Goal: Use online tool/utility: Utilize a website feature to perform a specific function

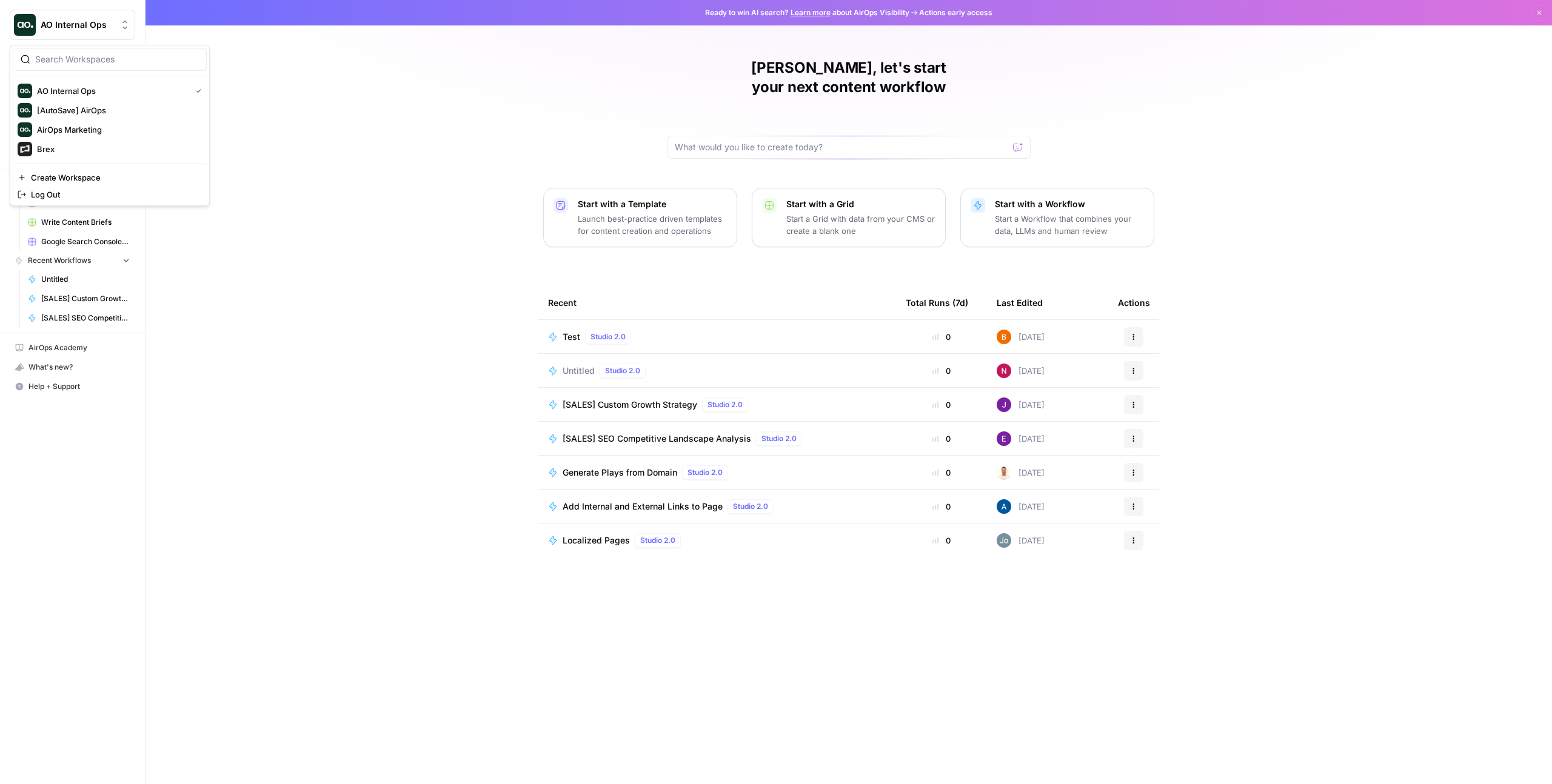
click at [83, 31] on span "AO Internal Ops" at bounding box center [77, 25] width 73 height 12
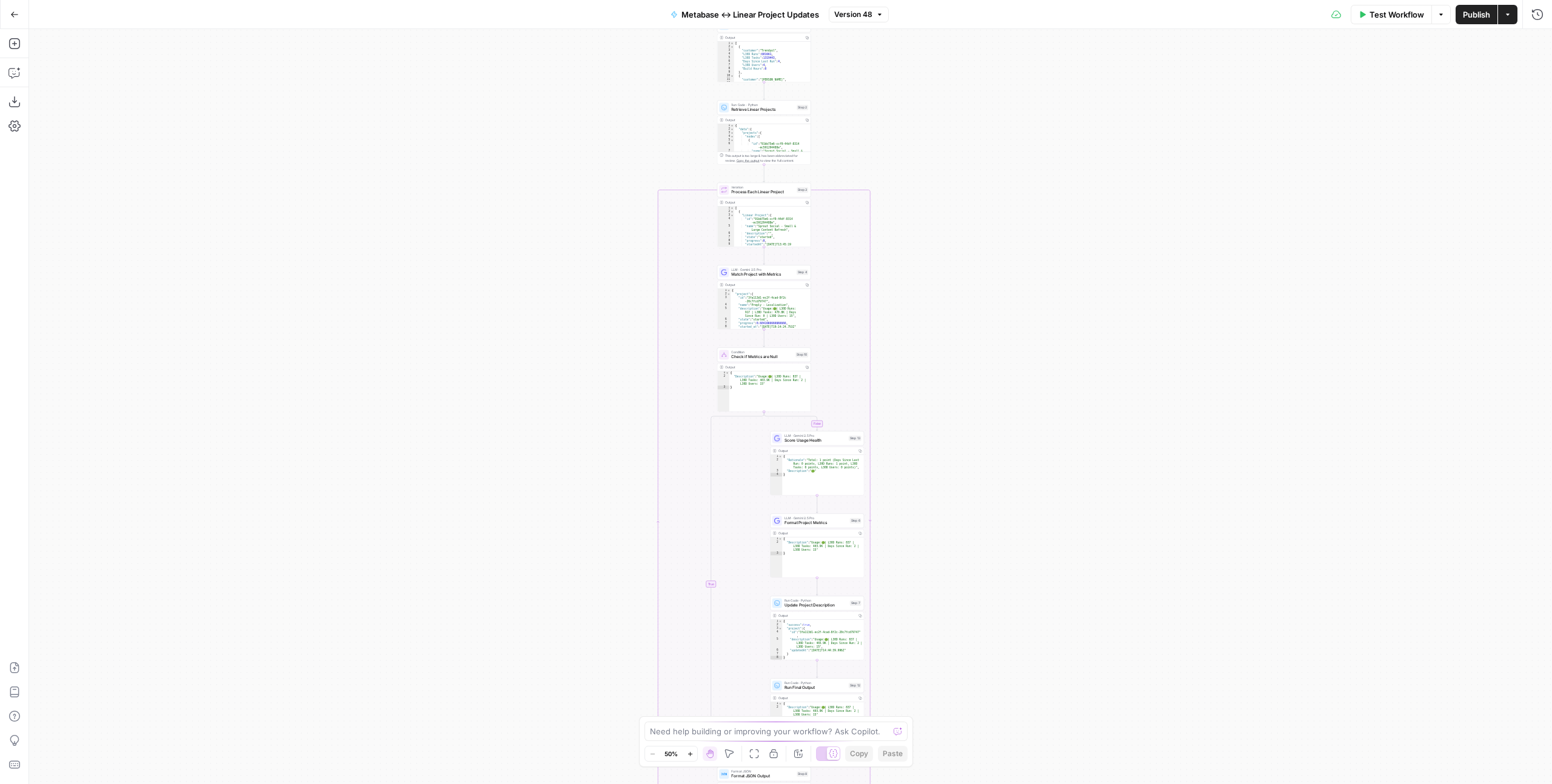
click at [757, 55] on div "[ { "customer" : "Trendyol" , "L30D Runs" : 601661 , "L30D Tasks" : 1319443 , "…" at bounding box center [770, 65] width 72 height 48
click at [693, 755] on icon "button" at bounding box center [691, 754] width 7 height 7
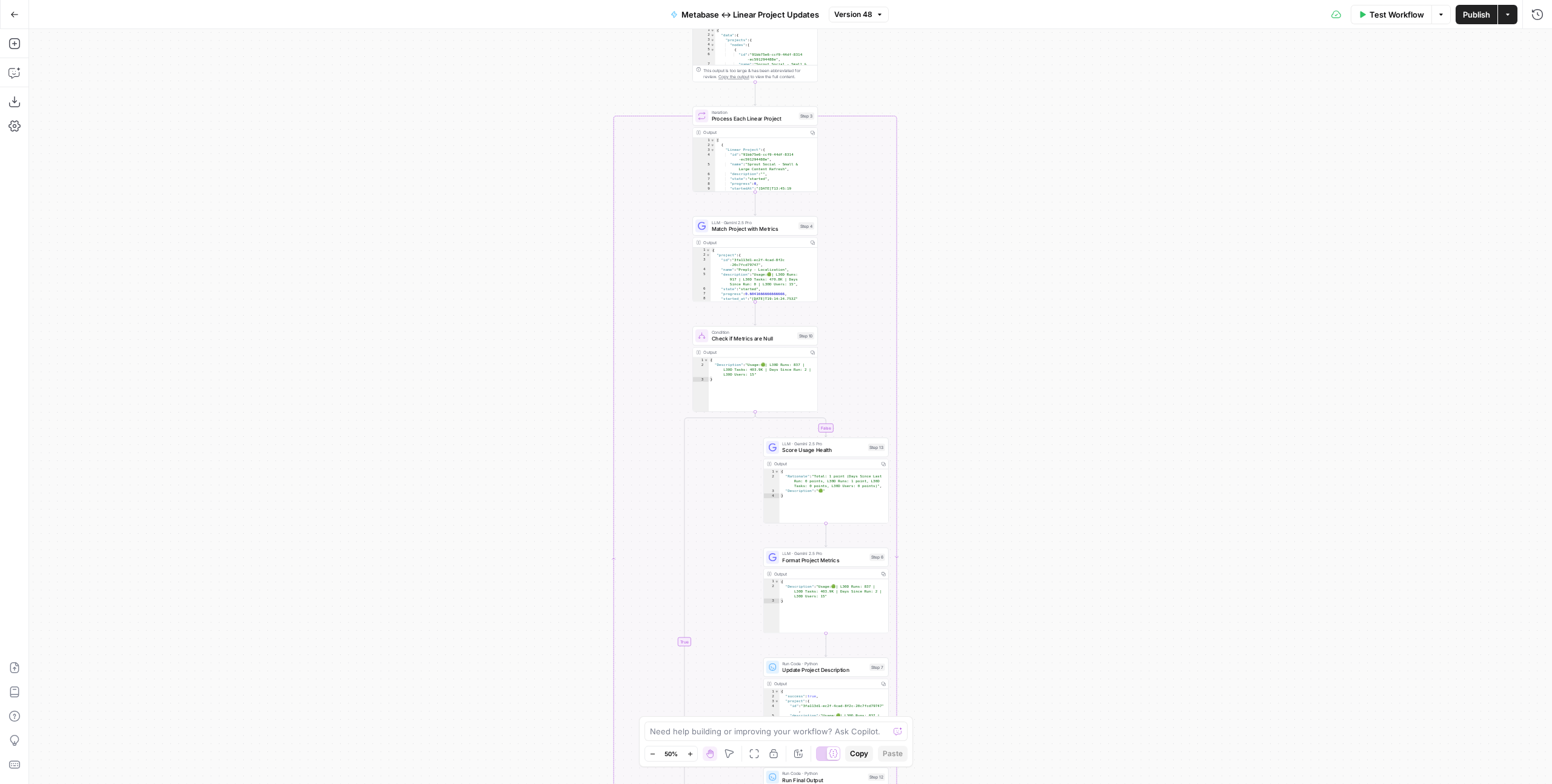
click at [693, 755] on icon "button" at bounding box center [691, 754] width 7 height 7
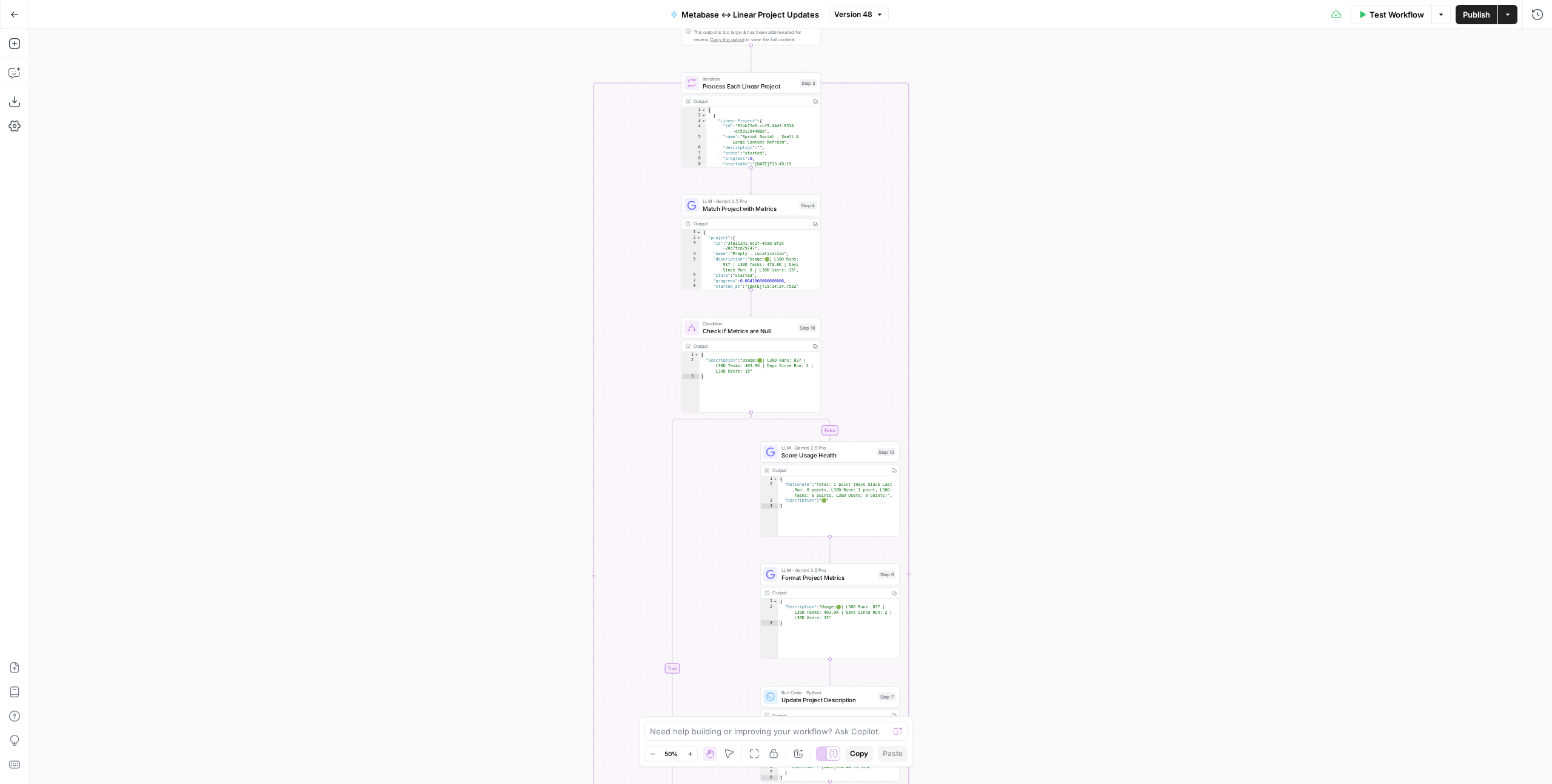
click at [693, 755] on icon "button" at bounding box center [691, 754] width 7 height 7
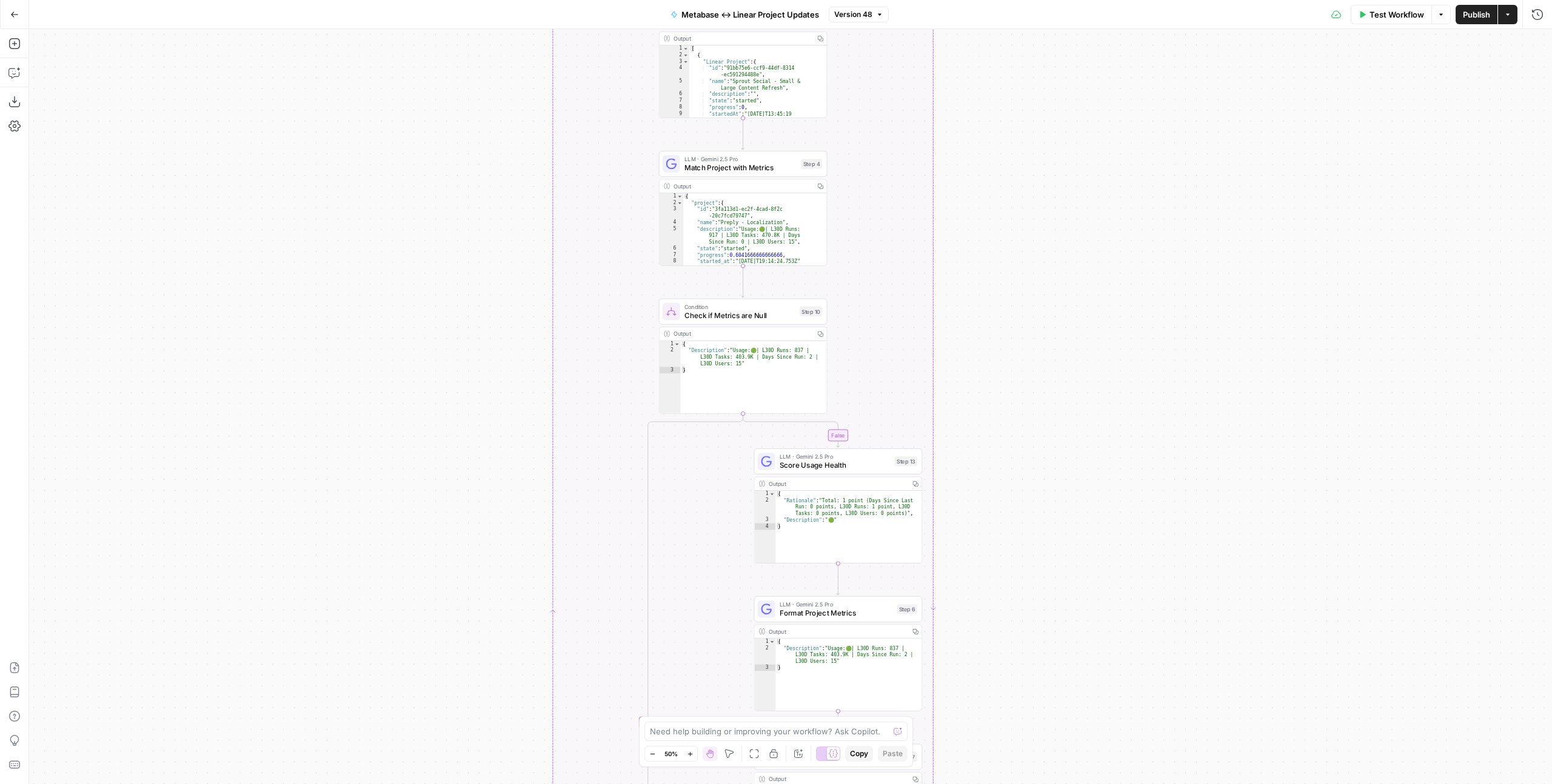
click at [693, 755] on icon "button" at bounding box center [691, 754] width 7 height 7
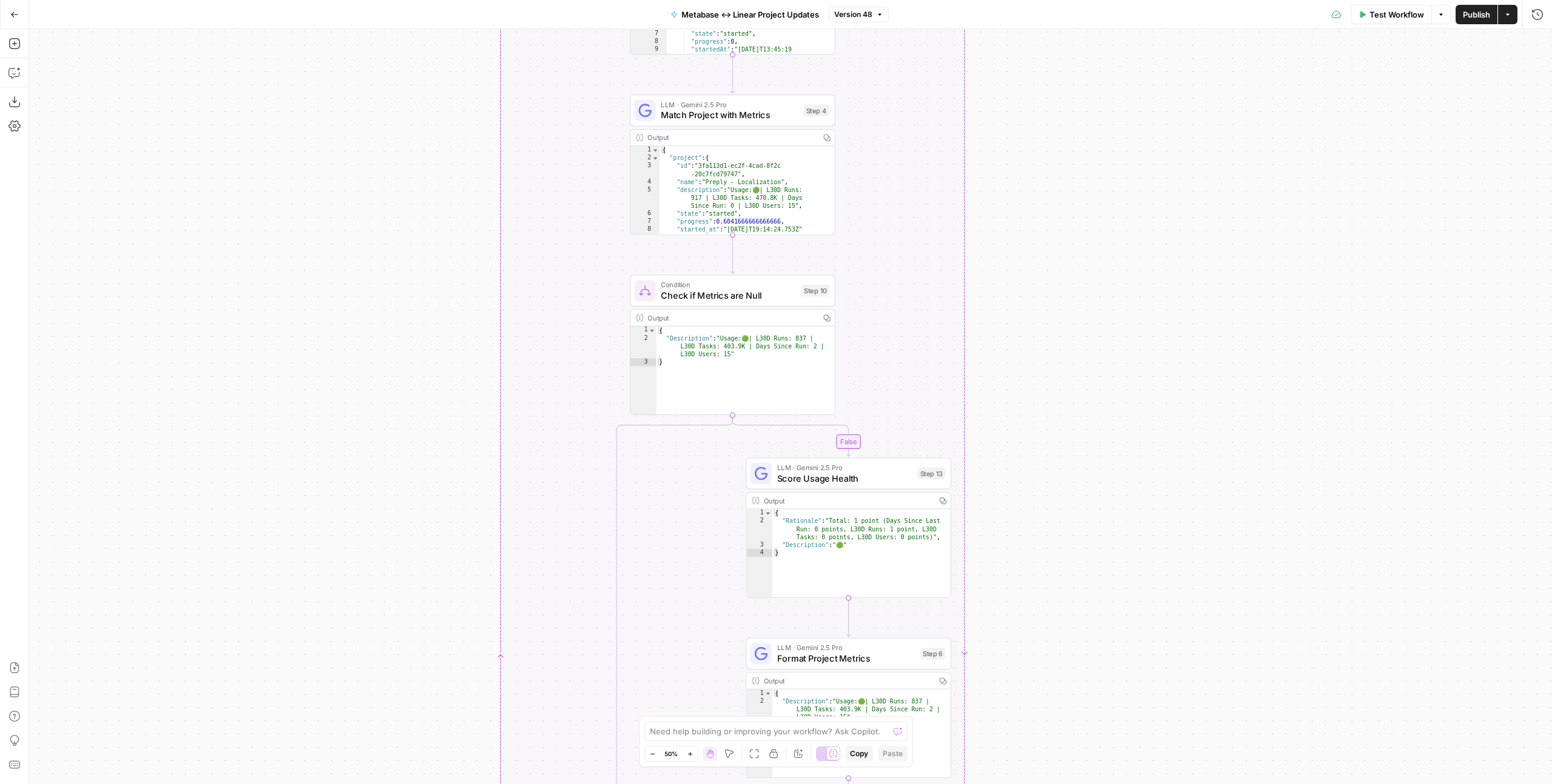
click at [693, 755] on icon "button" at bounding box center [691, 754] width 7 height 7
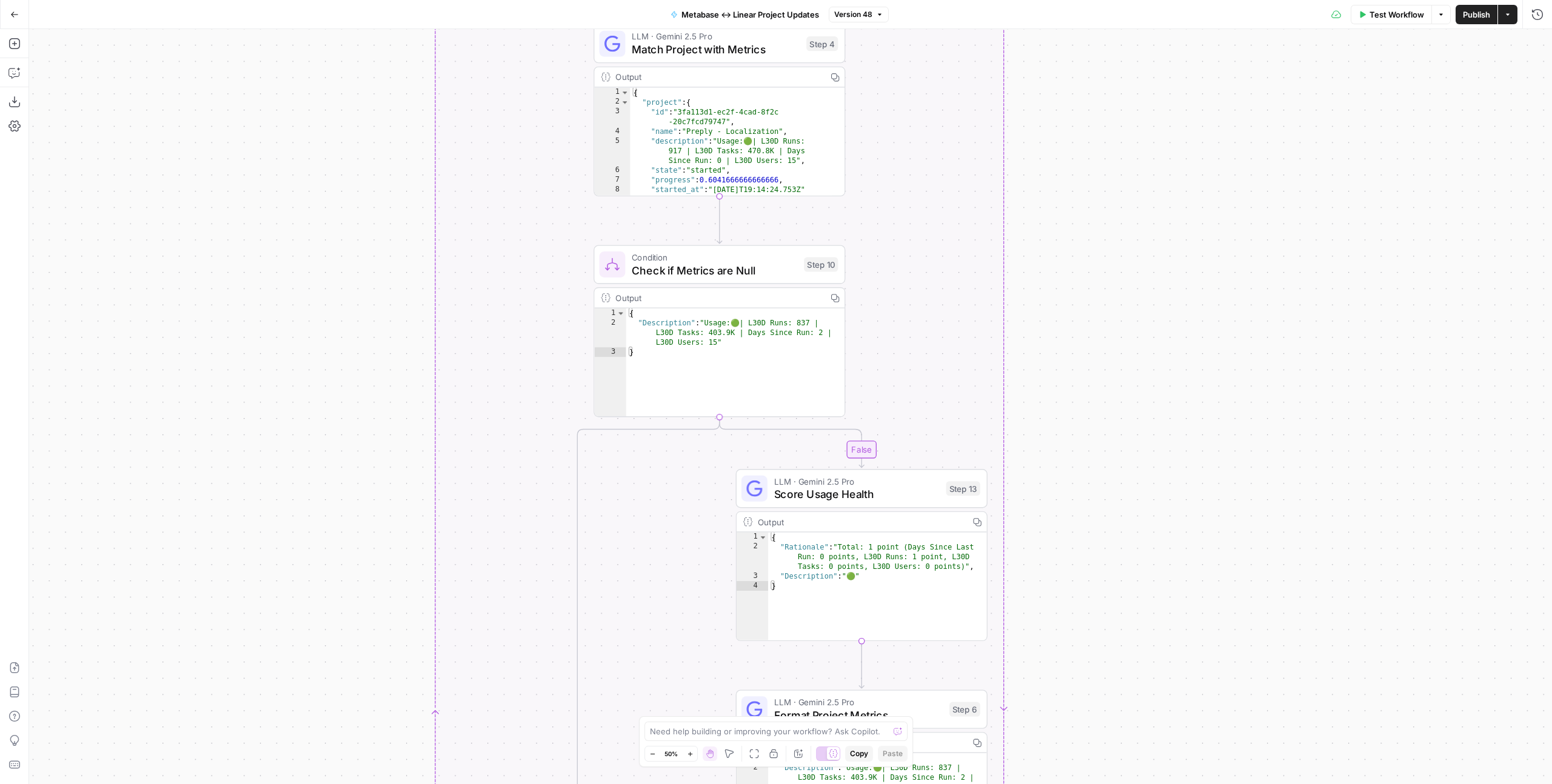
click at [693, 755] on icon "button" at bounding box center [691, 754] width 7 height 7
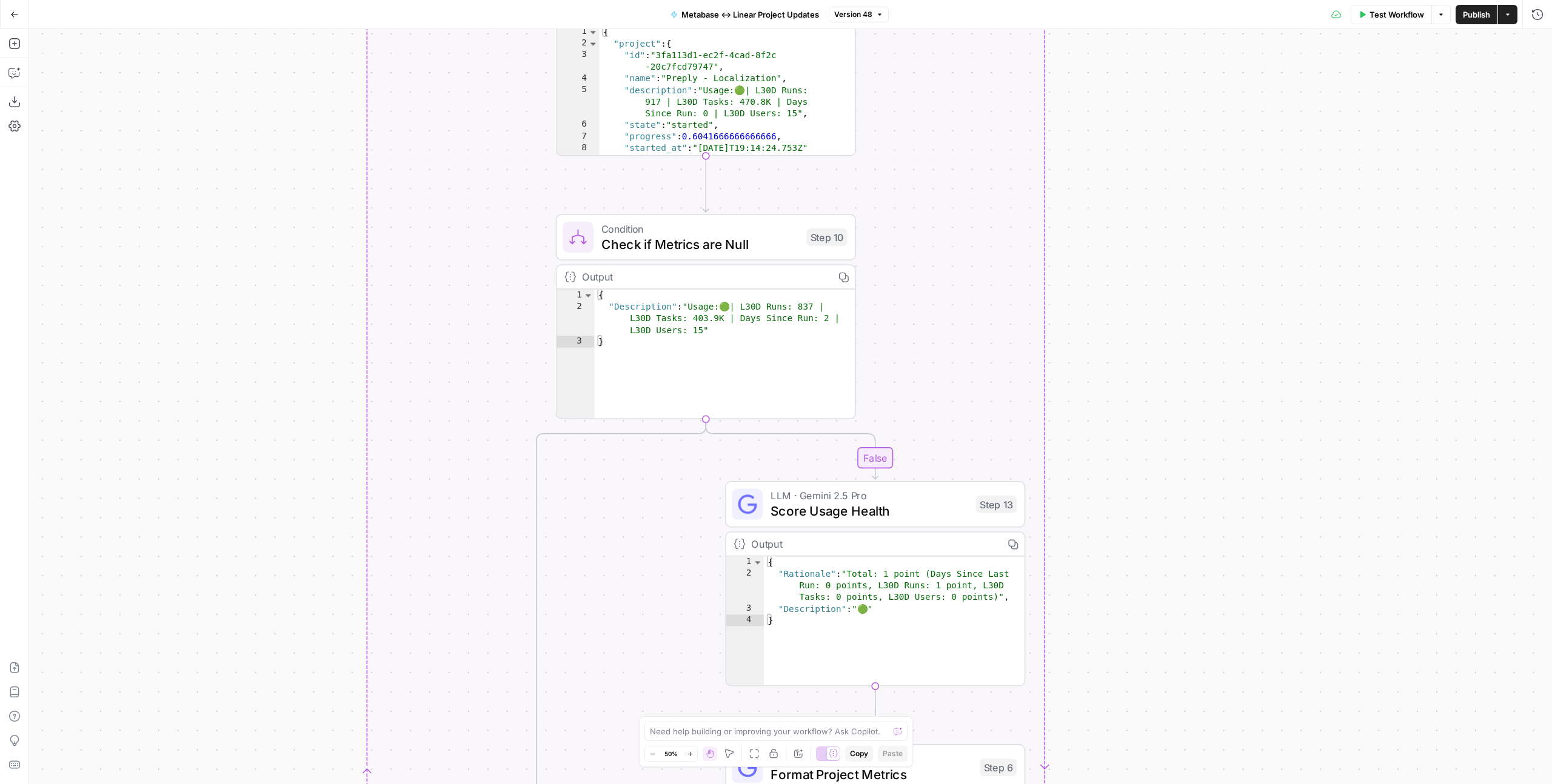
click at [693, 755] on icon "button" at bounding box center [691, 754] width 7 height 7
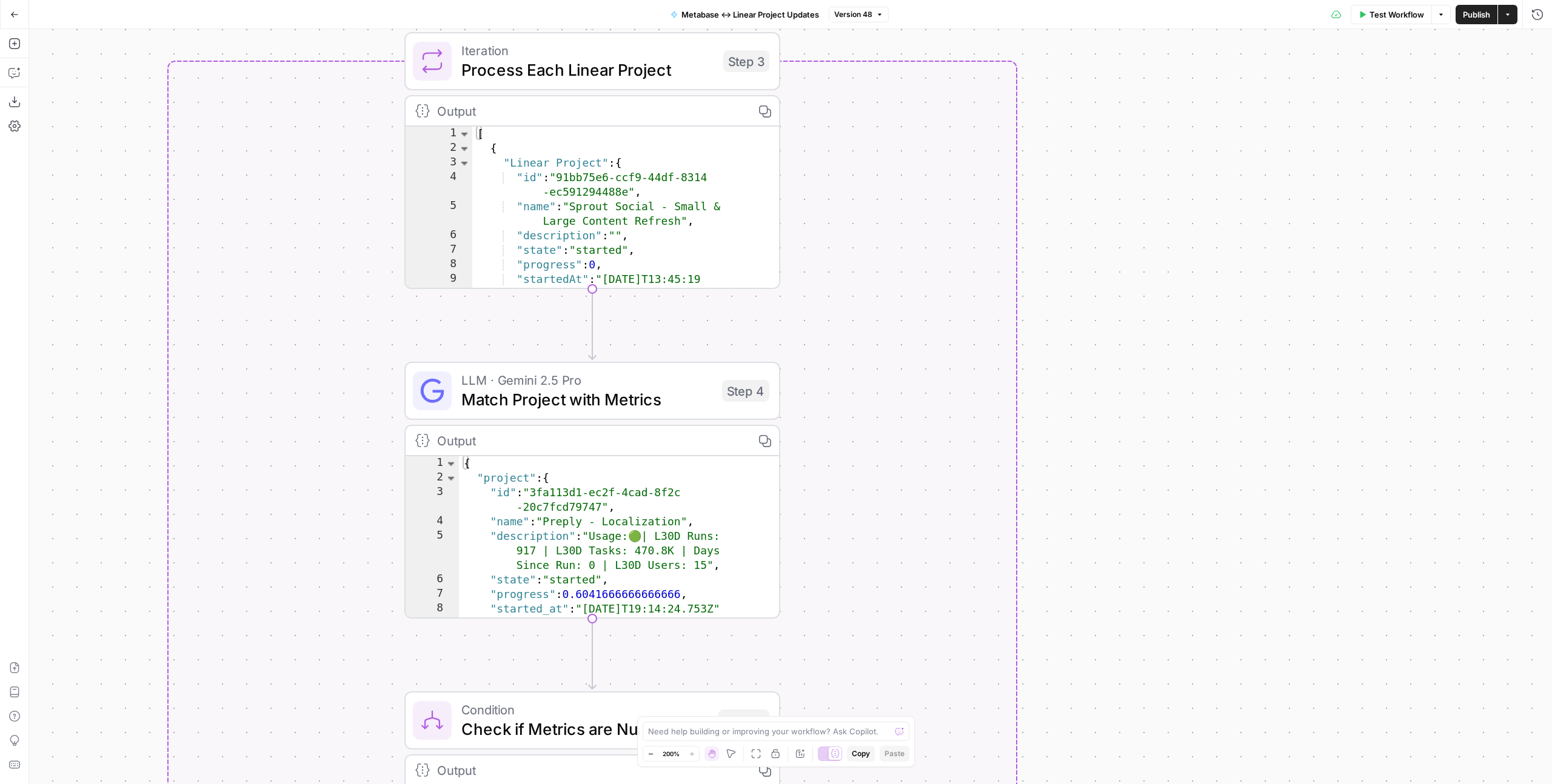
drag, startPoint x: 1226, startPoint y: 110, endPoint x: 1122, endPoint y: 659, distance: 558.8
click at [1122, 660] on div "false true Workflow Set Inputs Inputs Run Code · Python Fetch Data from Metabas…" at bounding box center [790, 407] width 1523 height 755
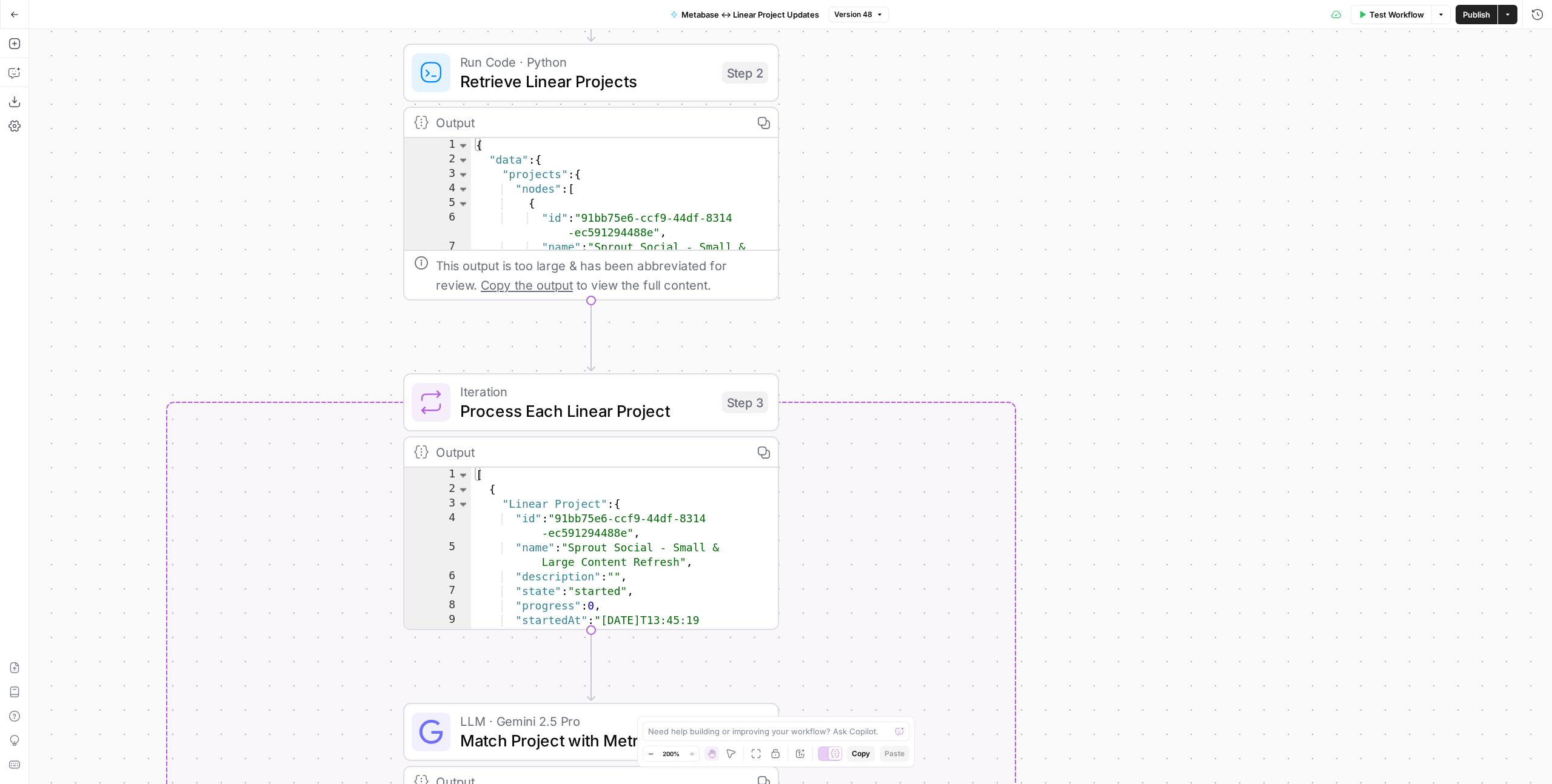
drag, startPoint x: 1098, startPoint y: 197, endPoint x: 1100, endPoint y: 551, distance: 354.0
click at [1105, 572] on div "false true Workflow Set Inputs Inputs Run Code · Python Fetch Data from Metabas…" at bounding box center [790, 407] width 1523 height 755
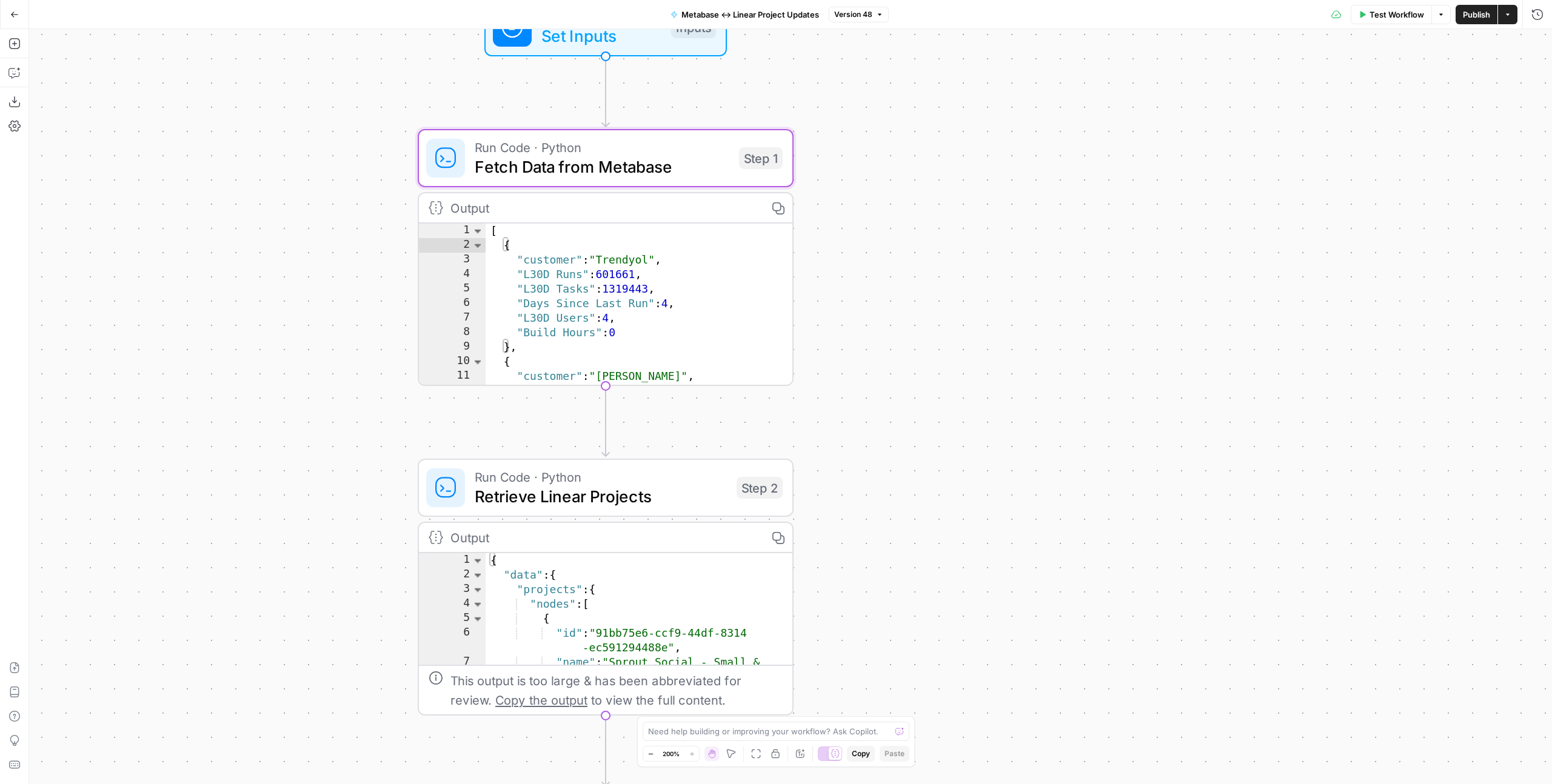
drag, startPoint x: 1009, startPoint y: 418, endPoint x: 1018, endPoint y: 517, distance: 99.4
click at [1018, 517] on div "false true Workflow Set Inputs Inputs Run Code · Python Fetch Data from Metabas…" at bounding box center [790, 407] width 1523 height 755
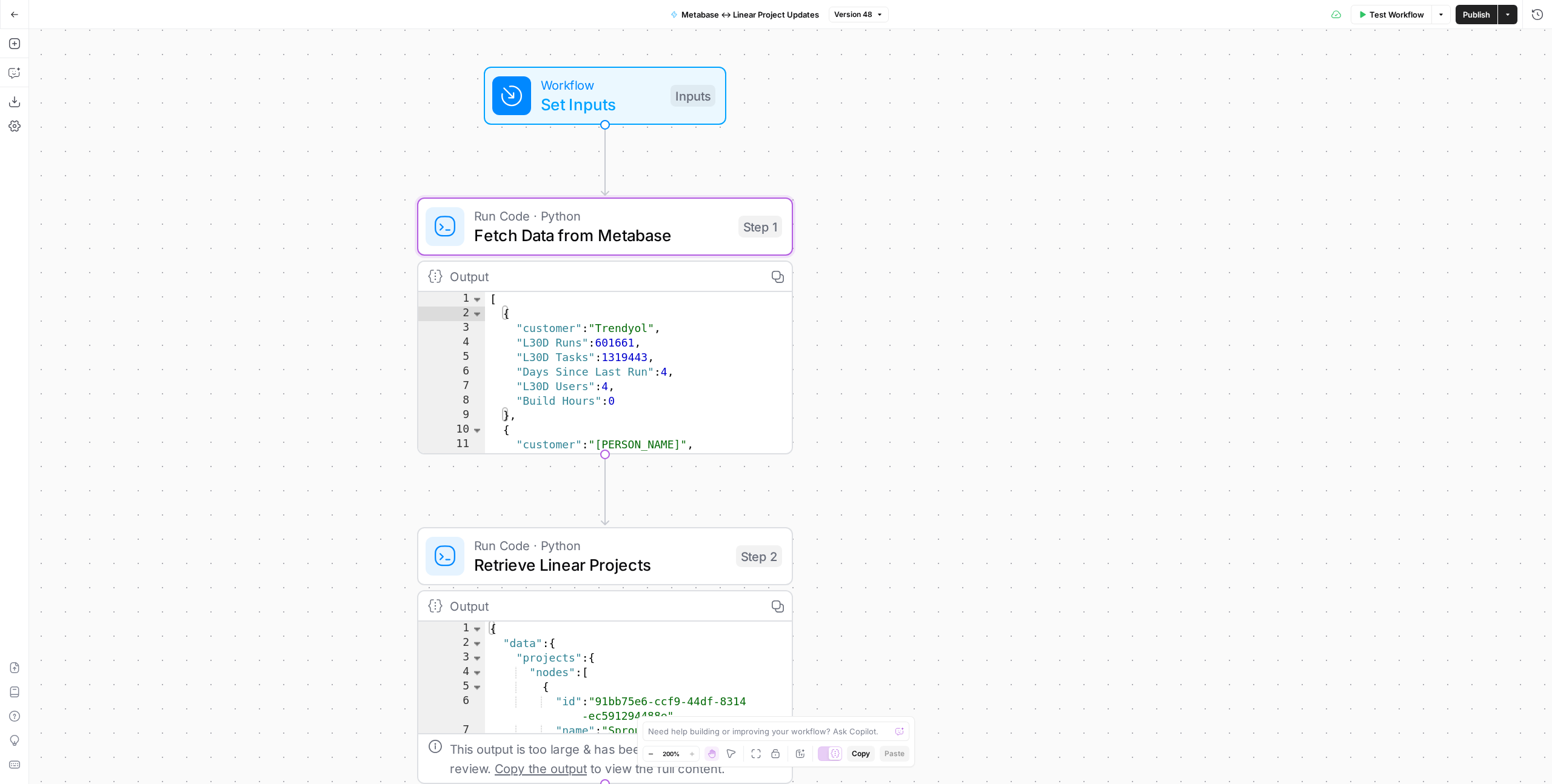
drag, startPoint x: 919, startPoint y: 189, endPoint x: 913, endPoint y: 200, distance: 12.5
click at [913, 200] on div "false true Workflow Set Inputs Inputs Run Code · Python Fetch Data from Metabas…" at bounding box center [790, 407] width 1523 height 755
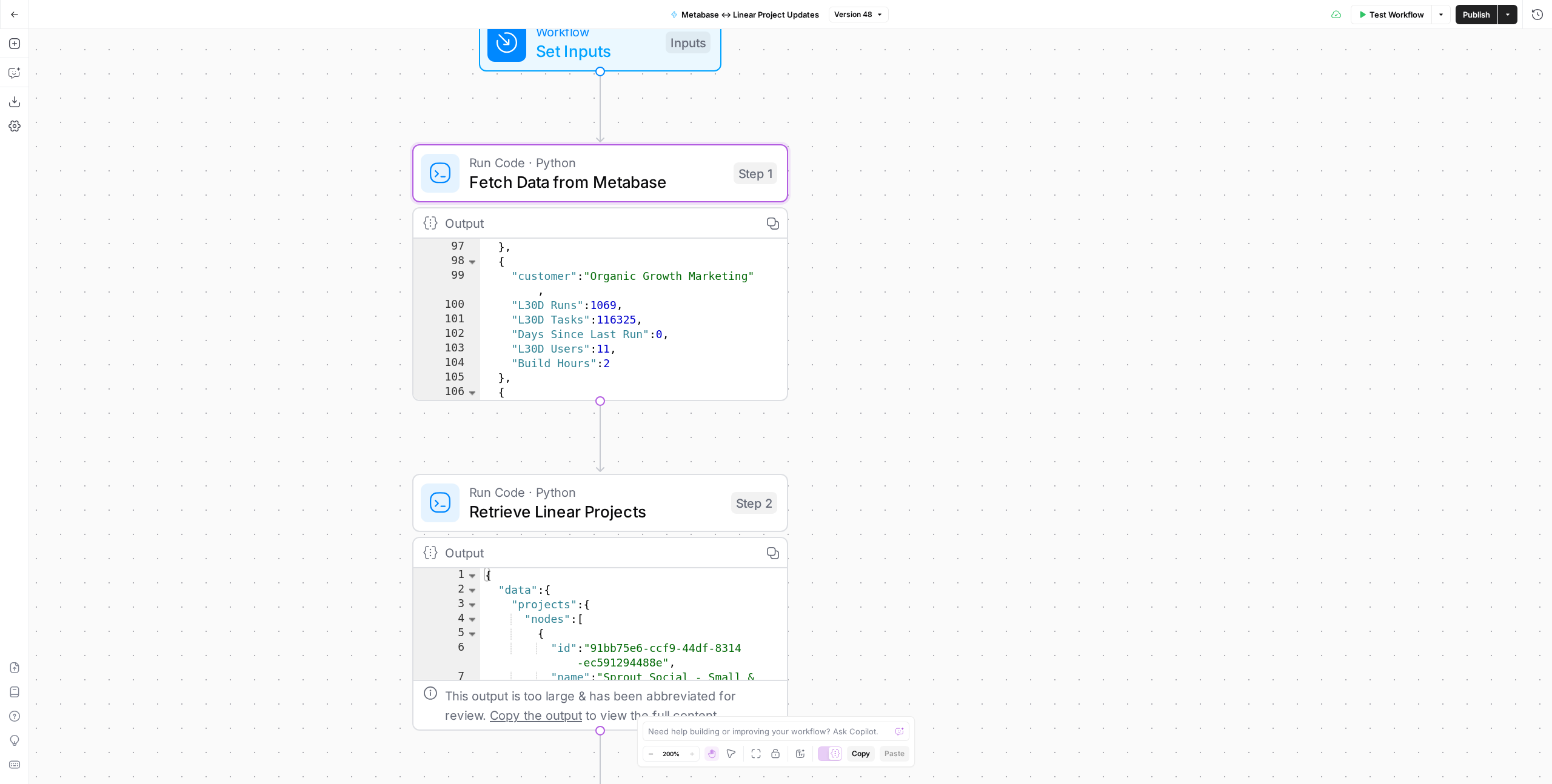
scroll to position [720, 0]
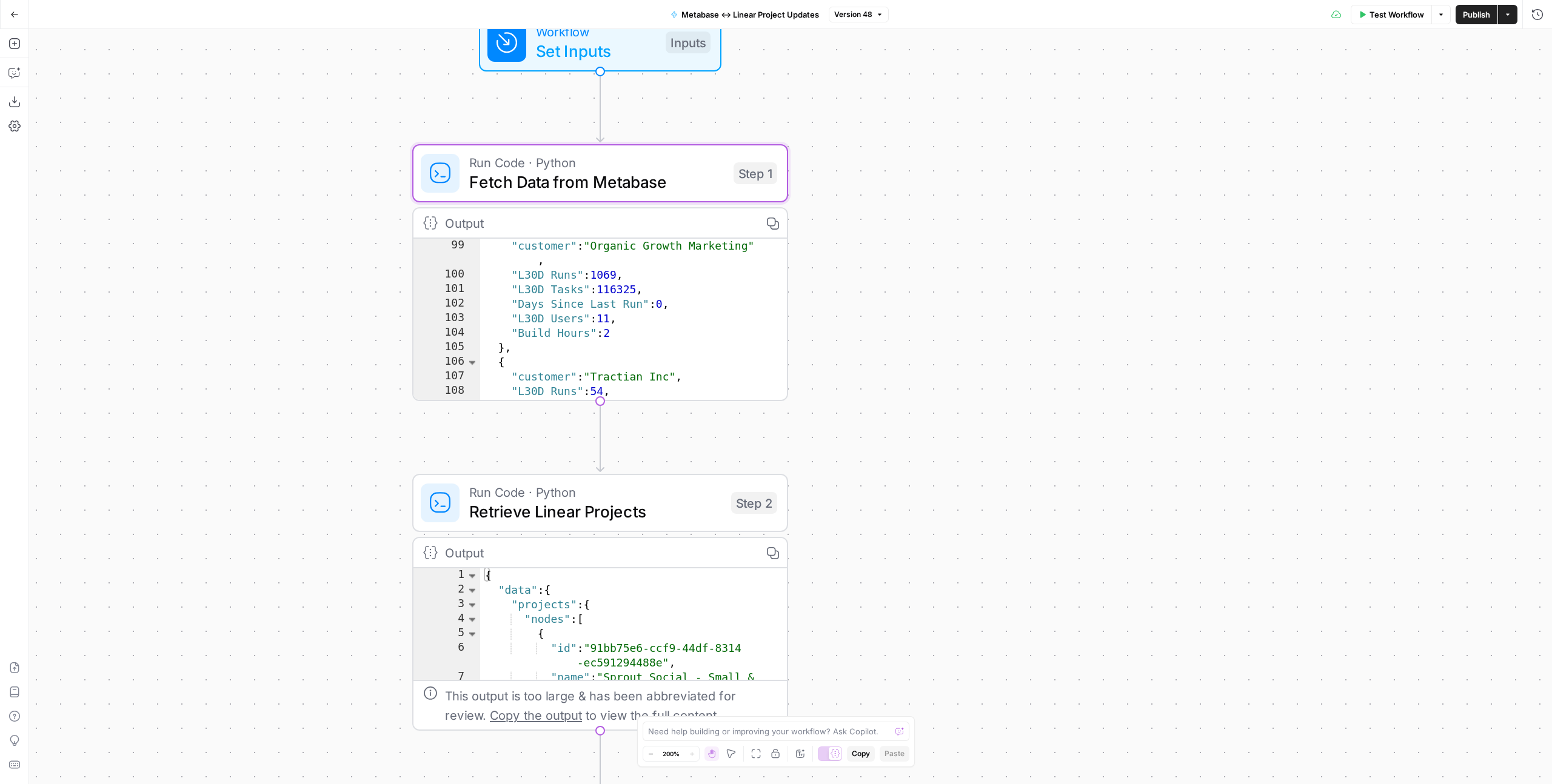
click at [661, 180] on span "Fetch Data from Metabase" at bounding box center [596, 182] width 255 height 24
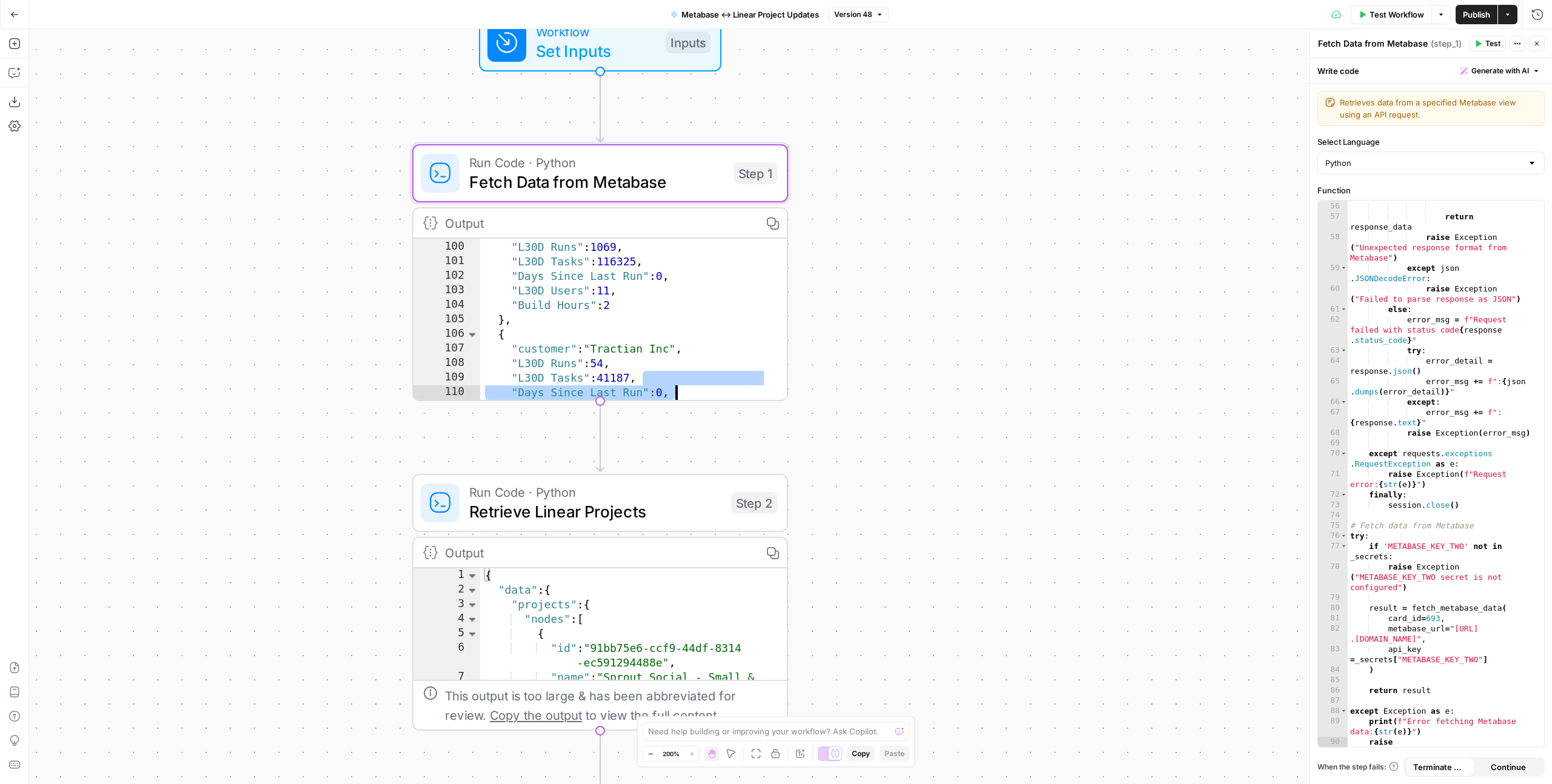
scroll to position [777, 0]
click at [689, 326] on div ""customer" : "Organic Growth Marketing" , "L30D Runs" : 1069 , "L30D Tasks" : 1…" at bounding box center [625, 313] width 289 height 205
type textarea "**********"
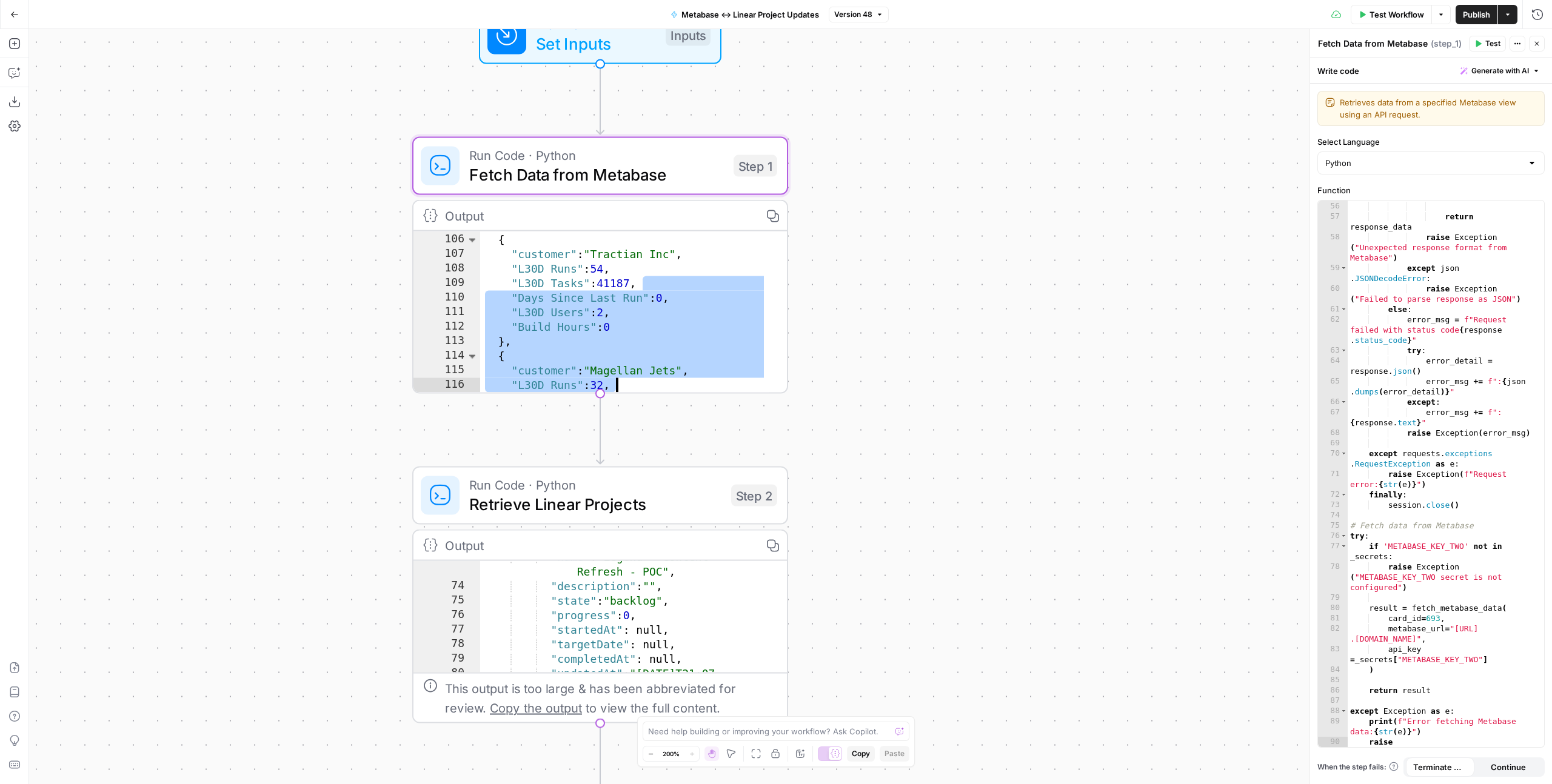
scroll to position [794, 0]
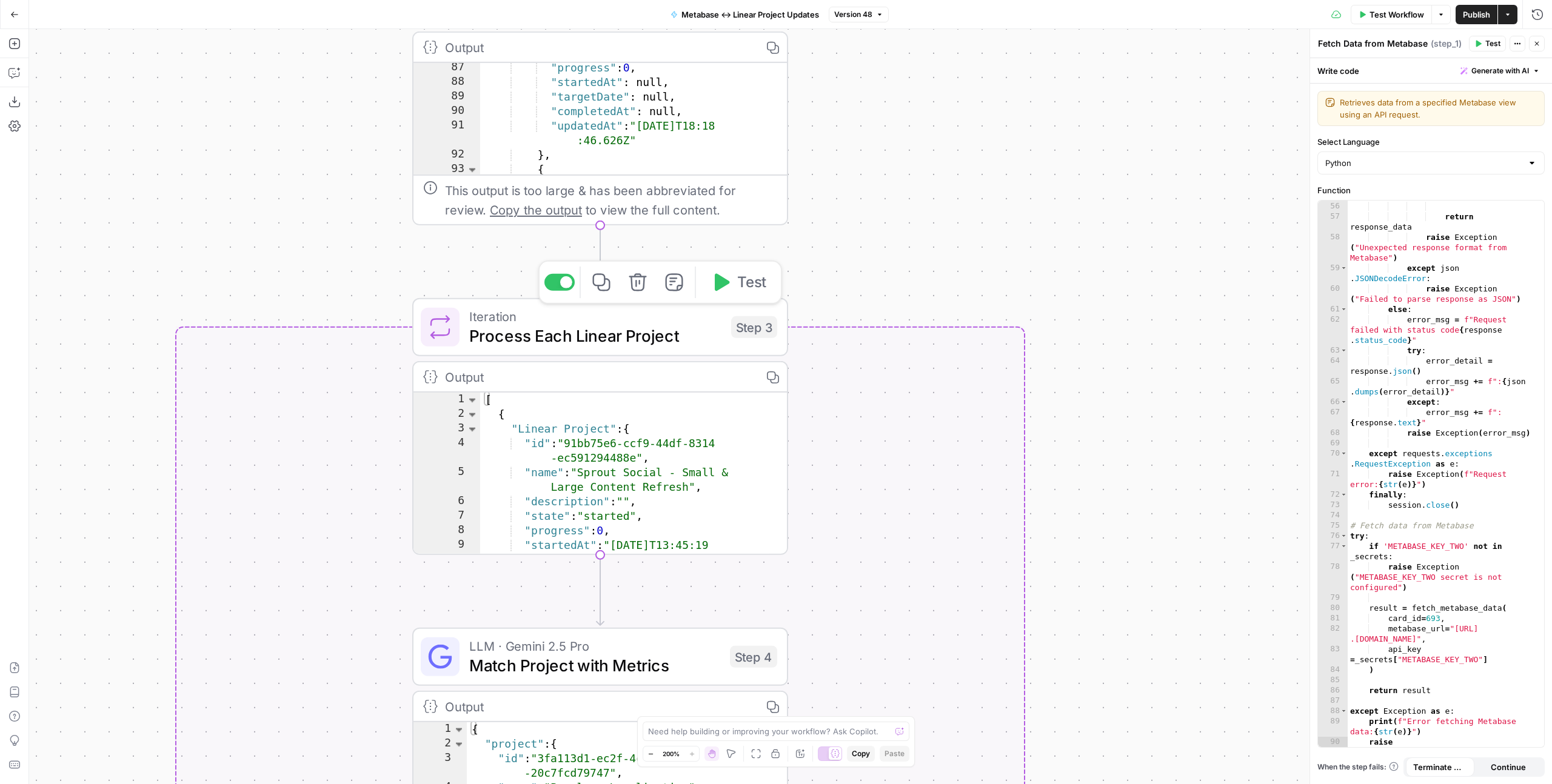
click at [581, 335] on span "Process Each Linear Project" at bounding box center [595, 336] width 252 height 24
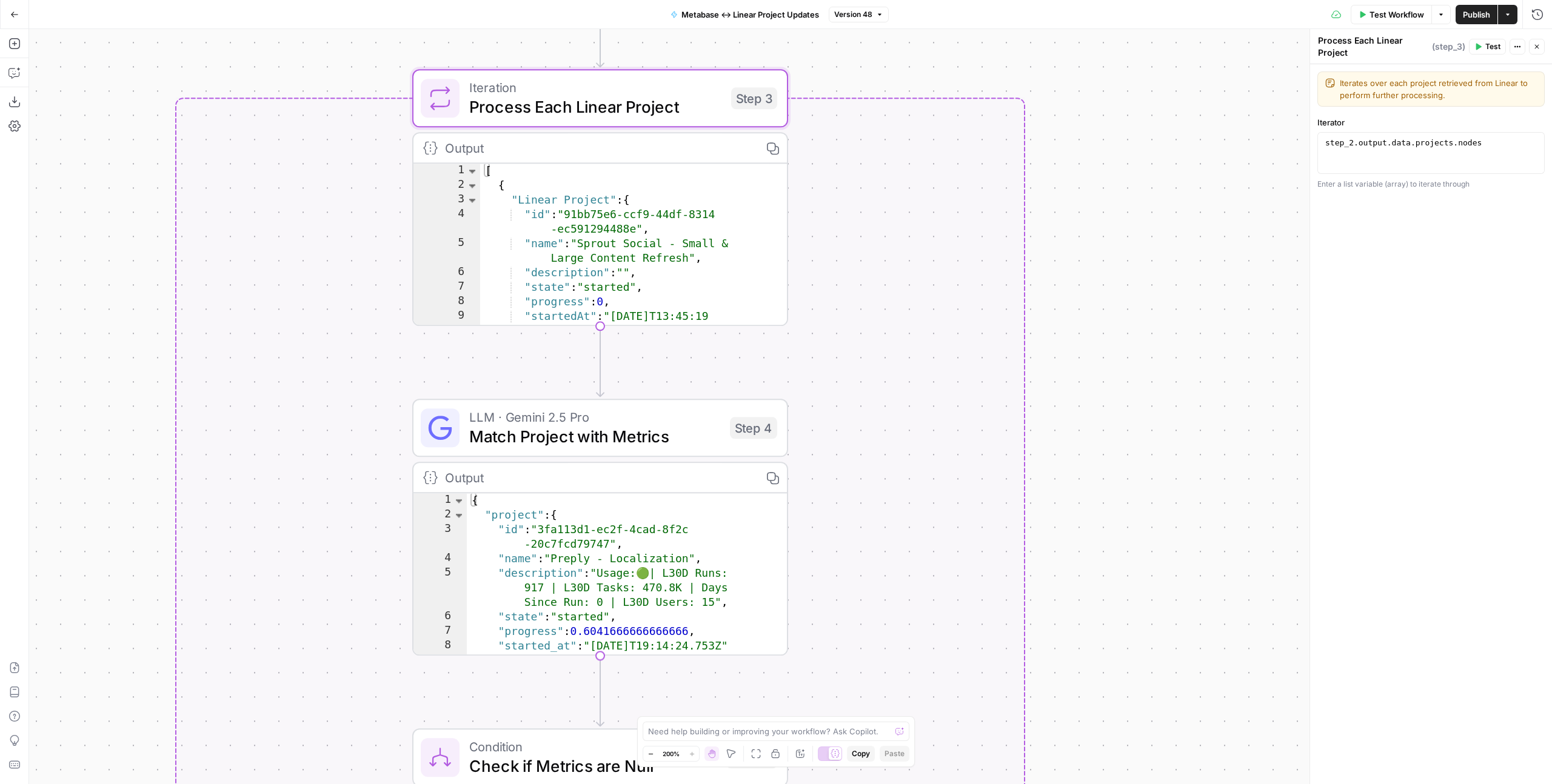
click at [547, 450] on div "LLM · Gemini 2.5 Pro Match Project with Metrics Step 4 Copy step Delete step Ed…" at bounding box center [600, 428] width 376 height 58
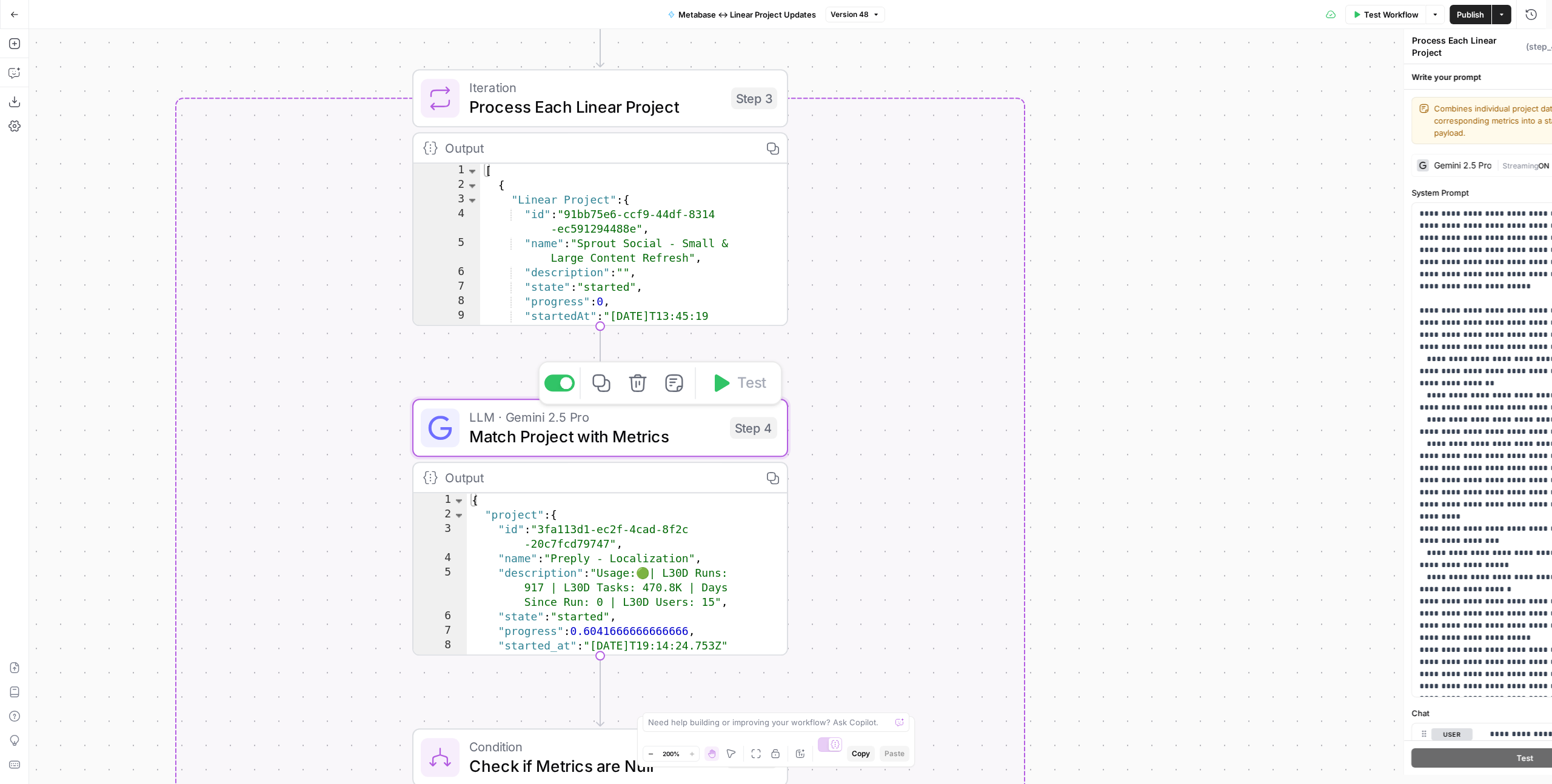
type textarea "Match Project with Metrics"
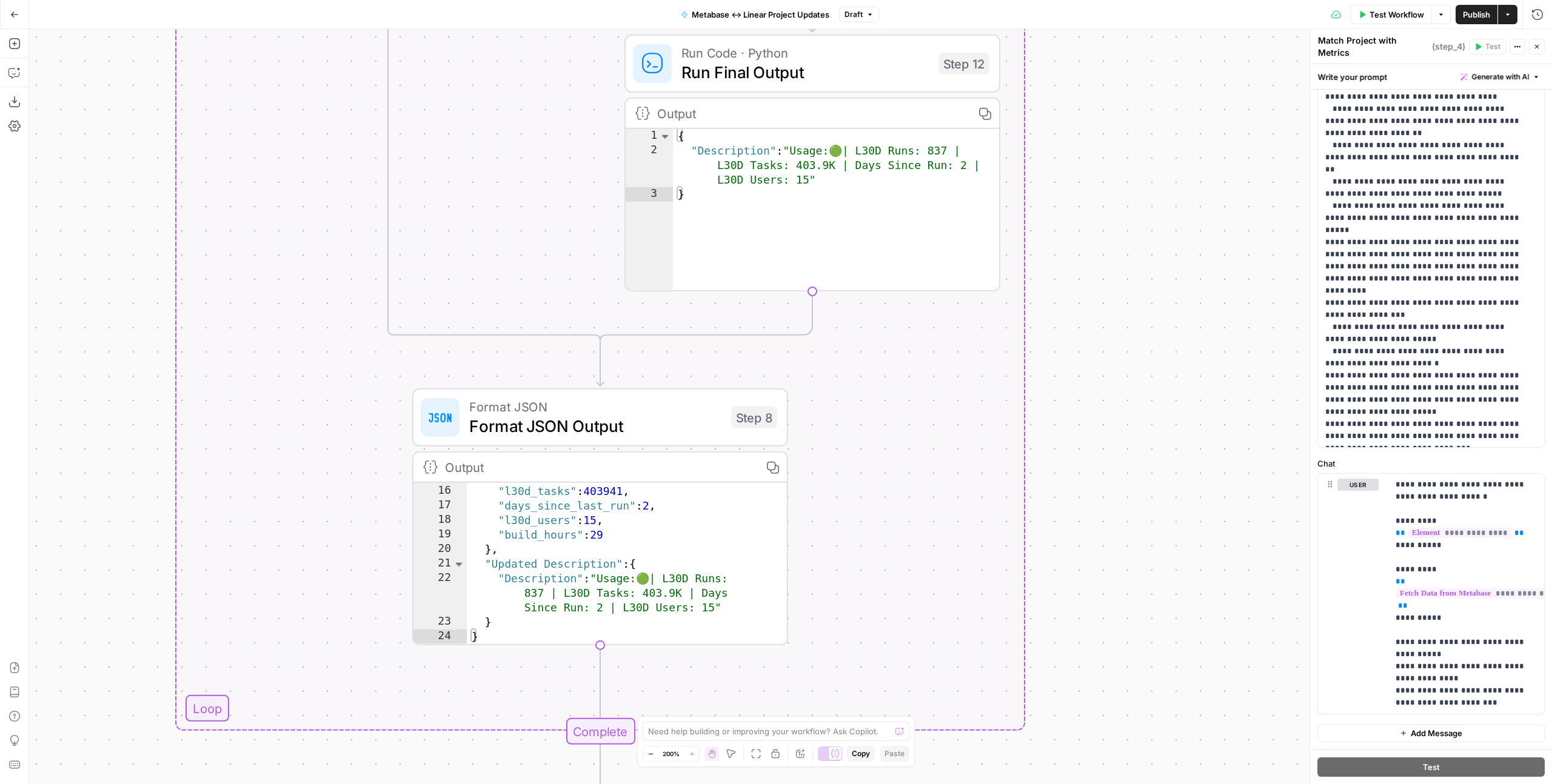
scroll to position [130, 0]
